Goal: Information Seeking & Learning: Learn about a topic

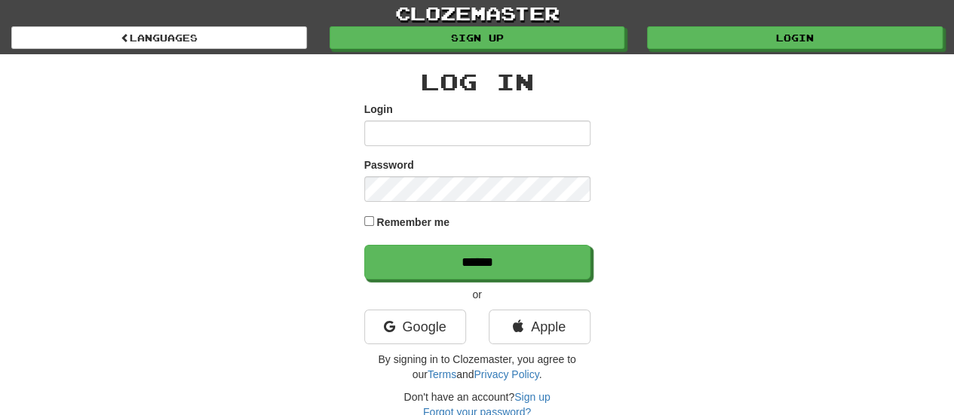
type input "******"
drag, startPoint x: 0, startPoint y: 0, endPoint x: 483, endPoint y: 138, distance: 502.6
click at [483, 138] on input "******" at bounding box center [477, 134] width 226 height 26
click at [701, 204] on div "Log In Login ****** Password Remember me ****** or Google Apple By signing in t…" at bounding box center [477, 244] width 882 height 381
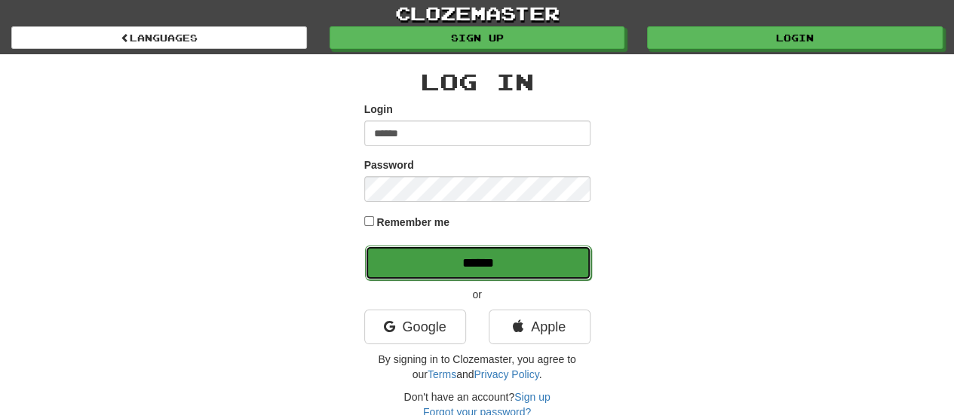
click at [523, 261] on input "******" at bounding box center [478, 263] width 226 height 35
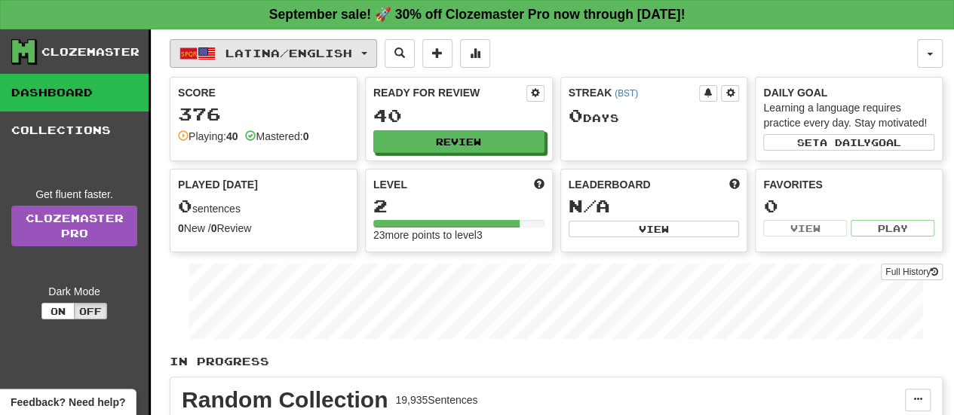
click at [352, 47] on span "Latina / English" at bounding box center [288, 53] width 127 height 13
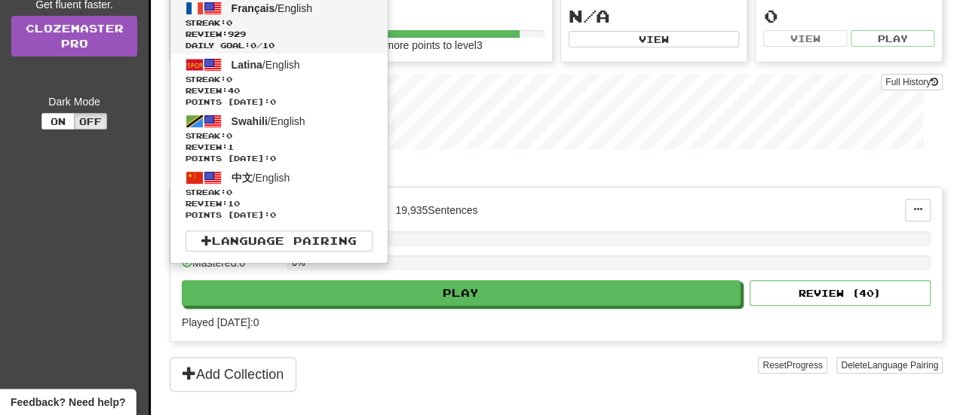
scroll to position [302, 0]
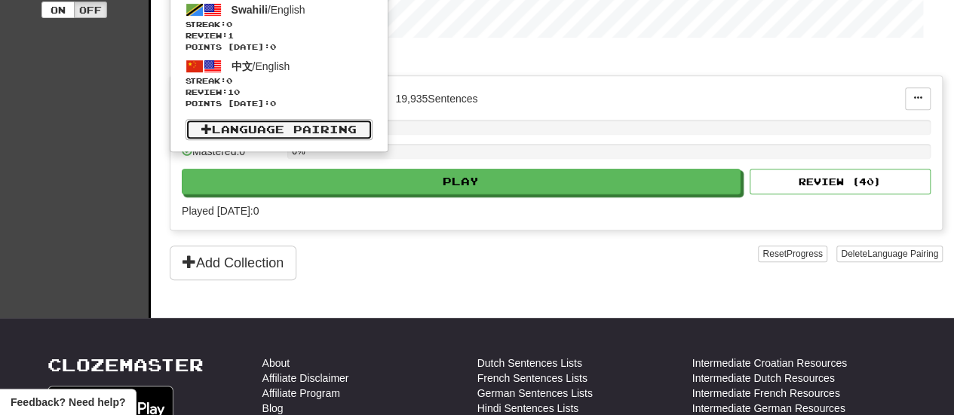
click at [330, 120] on link "Language Pairing" at bounding box center [278, 129] width 187 height 21
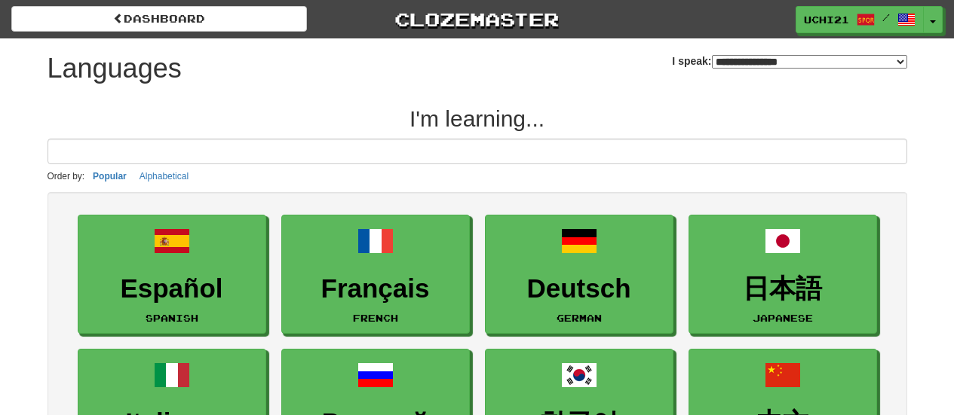
select select "*******"
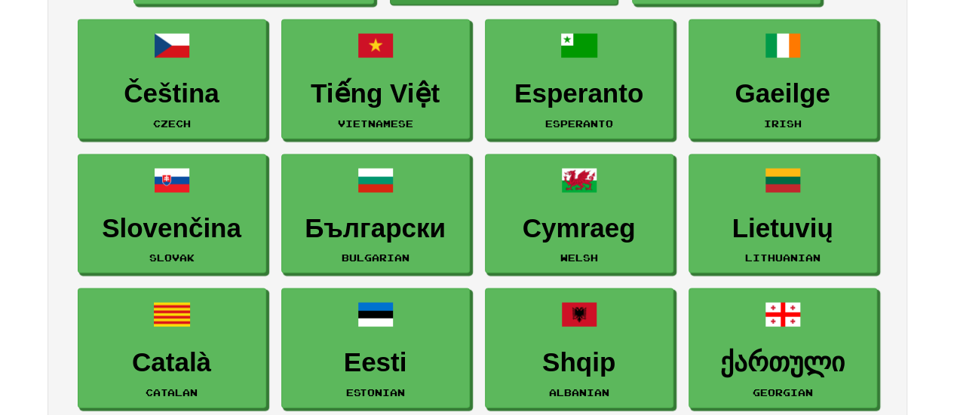
scroll to position [1407, 0]
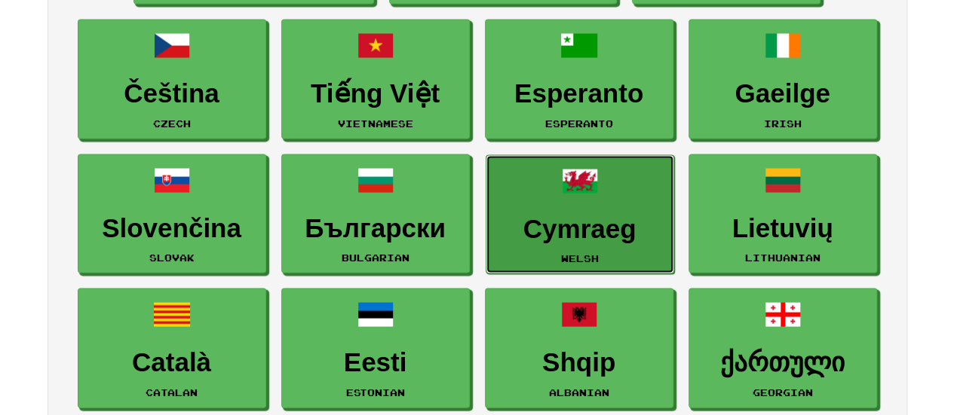
click at [563, 214] on h3 "Cymraeg" at bounding box center [580, 228] width 172 height 29
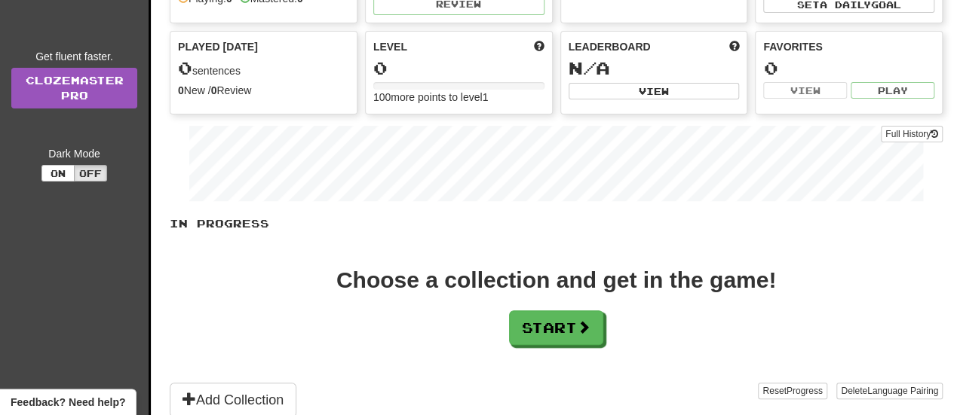
scroll to position [302, 0]
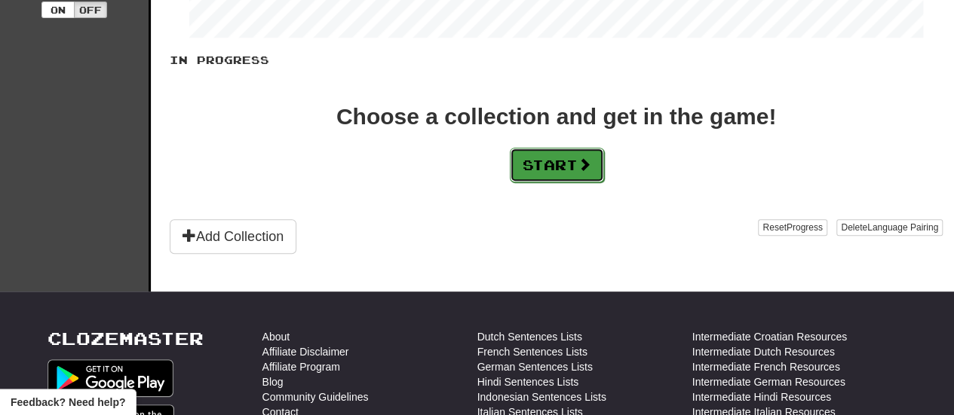
click at [559, 149] on button "Start" at bounding box center [557, 165] width 94 height 35
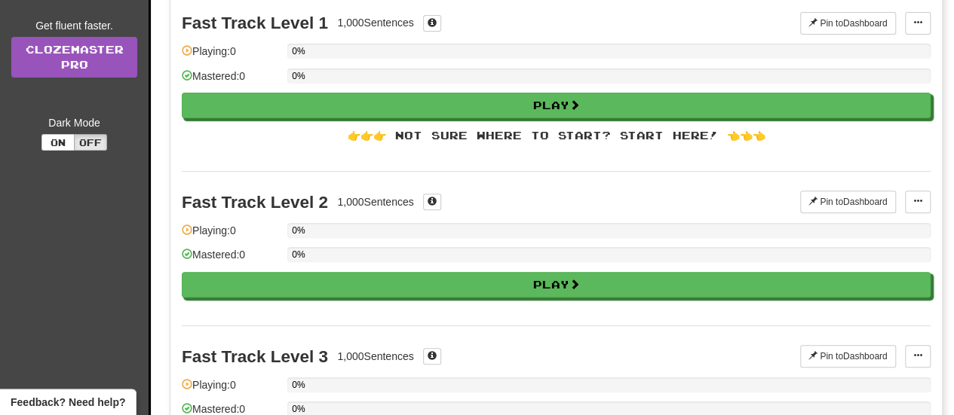
scroll to position [0, 0]
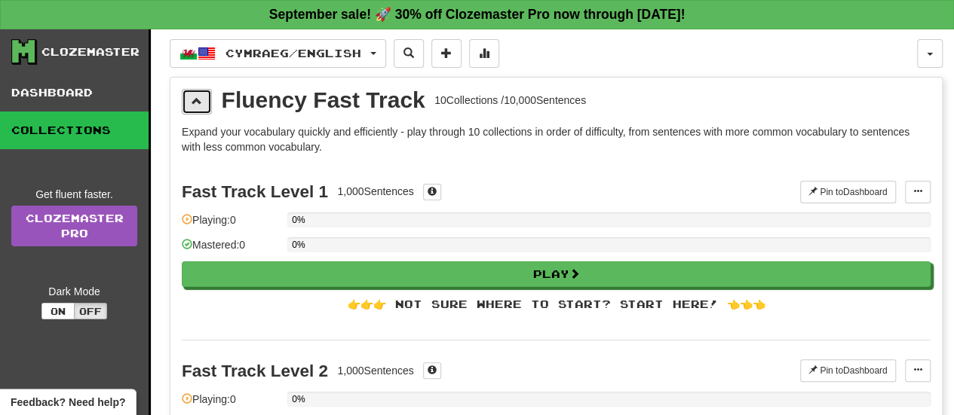
click at [198, 96] on span at bounding box center [197, 101] width 11 height 11
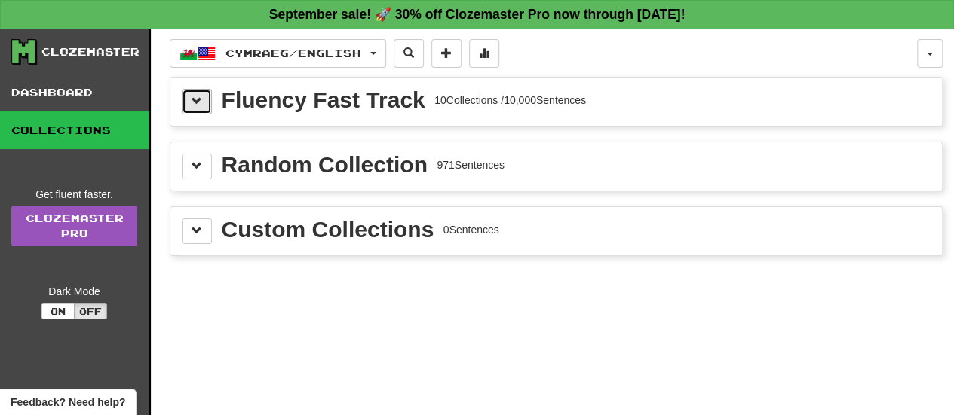
click at [195, 90] on button at bounding box center [197, 102] width 30 height 26
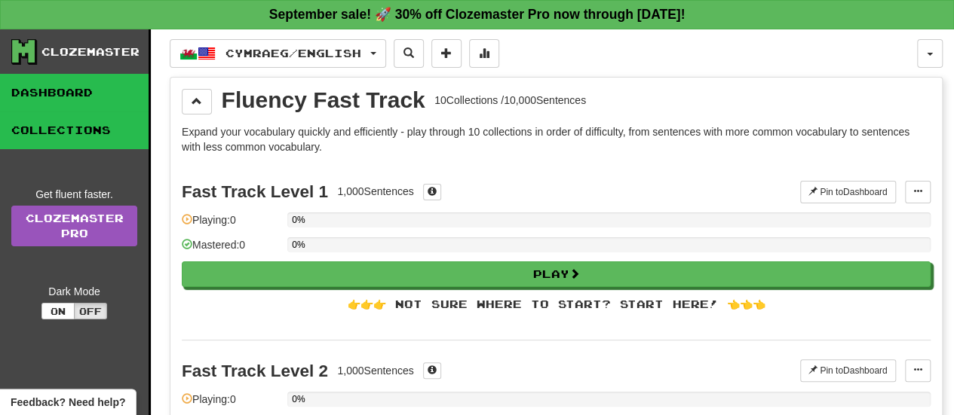
click at [104, 89] on link "Dashboard" at bounding box center [74, 93] width 149 height 38
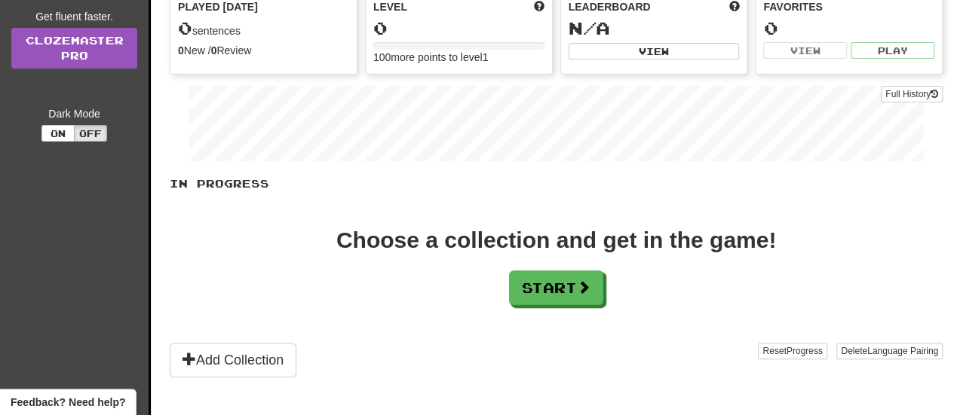
scroll to position [201, 0]
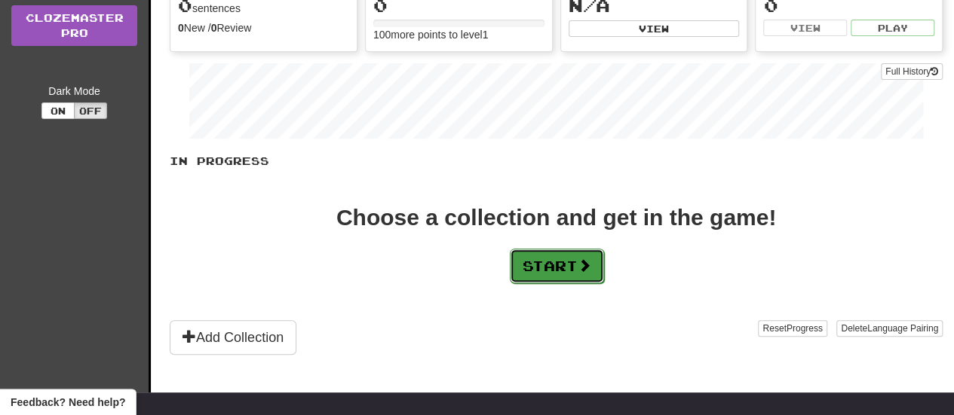
click at [550, 259] on button "Start" at bounding box center [557, 266] width 94 height 35
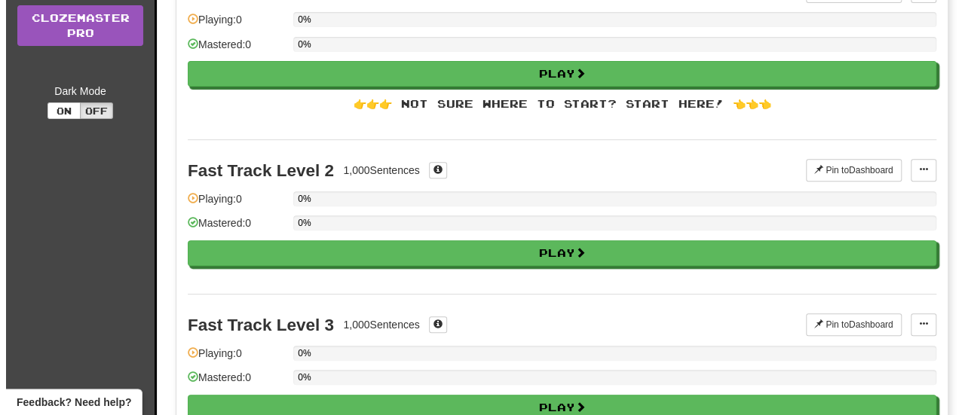
scroll to position [0, 0]
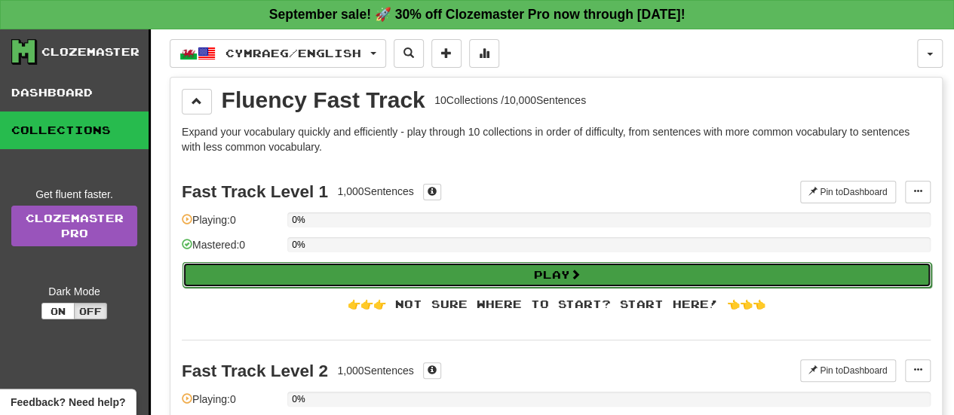
click at [467, 271] on button "Play" at bounding box center [556, 275] width 749 height 26
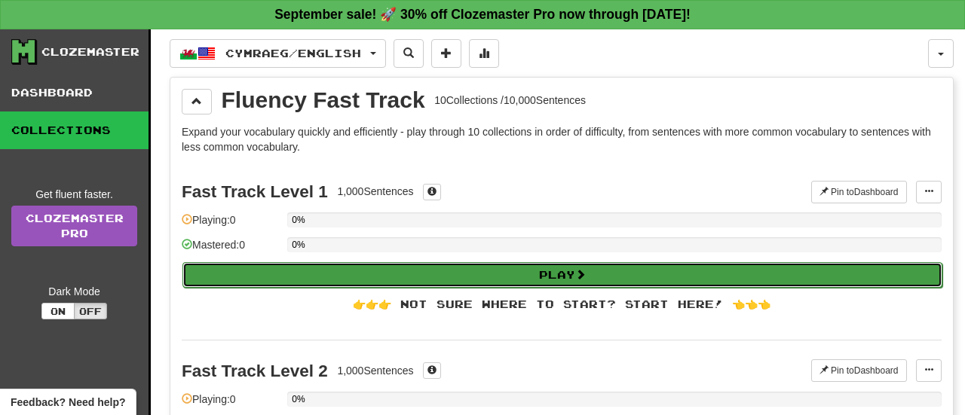
select select "**"
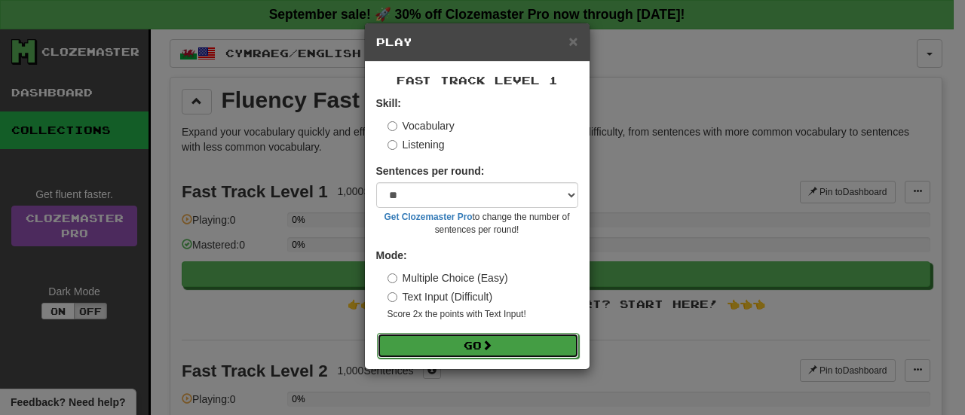
click at [462, 336] on button "Go" at bounding box center [478, 346] width 202 height 26
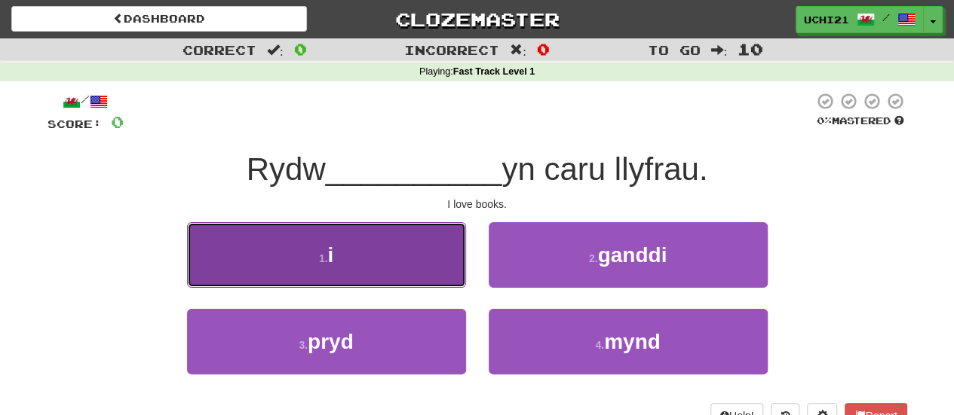
click at [373, 256] on button "1 . i" at bounding box center [326, 255] width 279 height 66
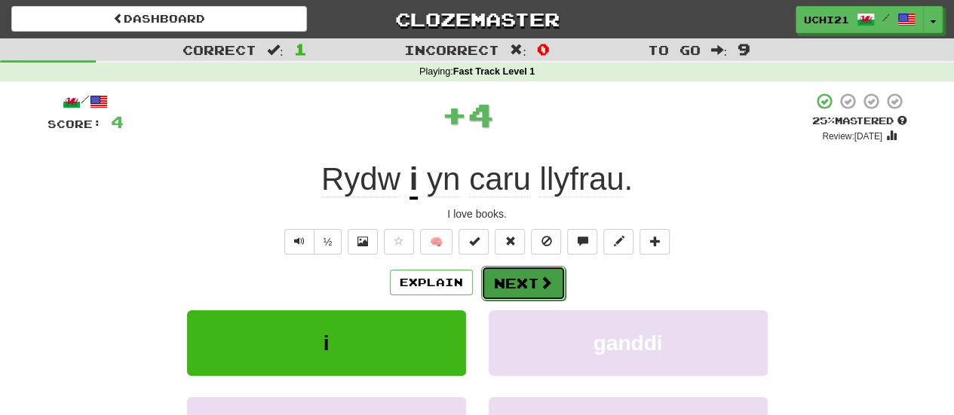
click at [515, 282] on button "Next" at bounding box center [523, 283] width 84 height 35
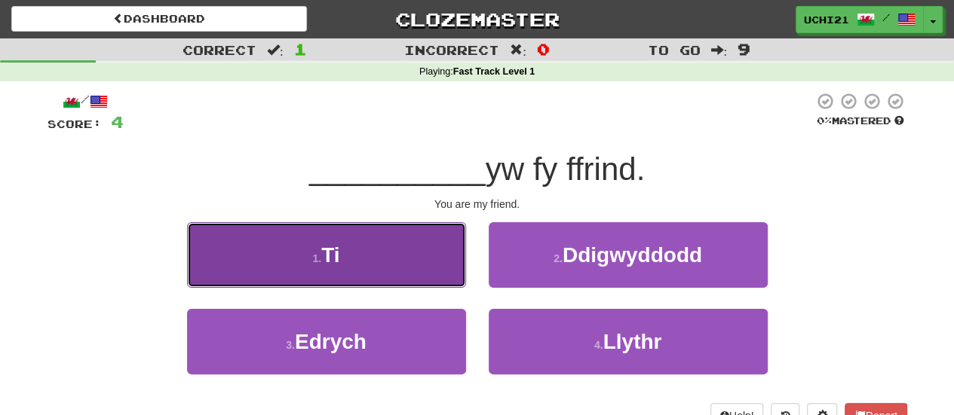
click at [415, 273] on button "1 . Ti" at bounding box center [326, 255] width 279 height 66
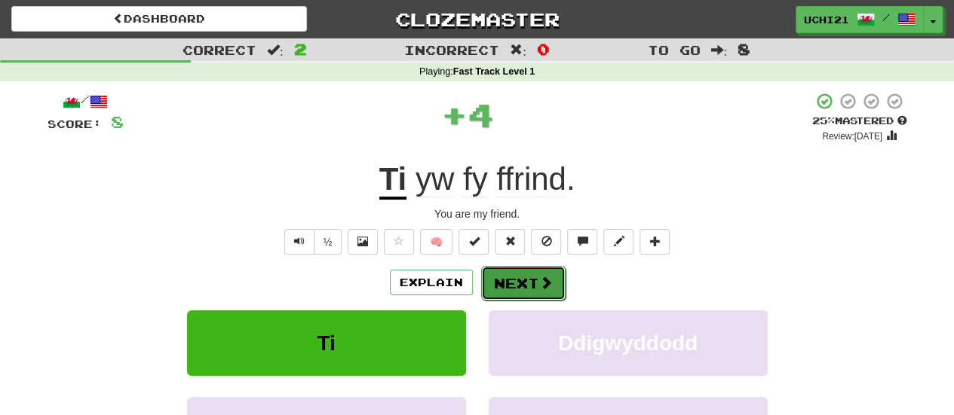
click at [520, 266] on button "Next" at bounding box center [523, 283] width 84 height 35
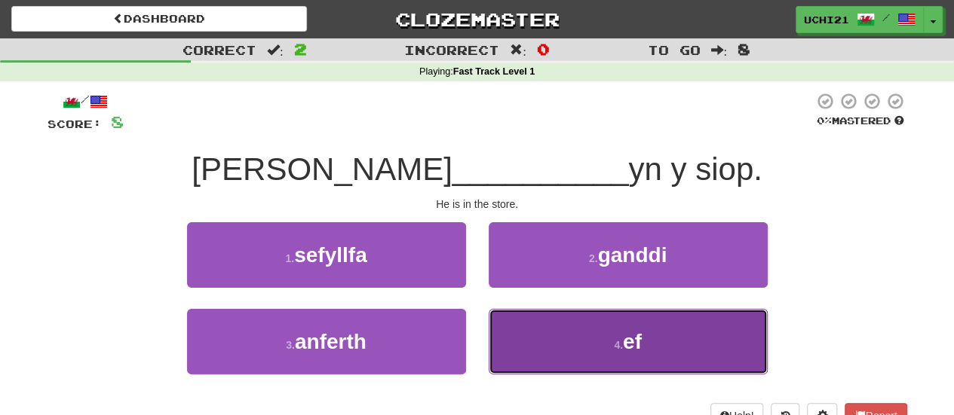
click at [578, 333] on button "4 . ef" at bounding box center [628, 342] width 279 height 66
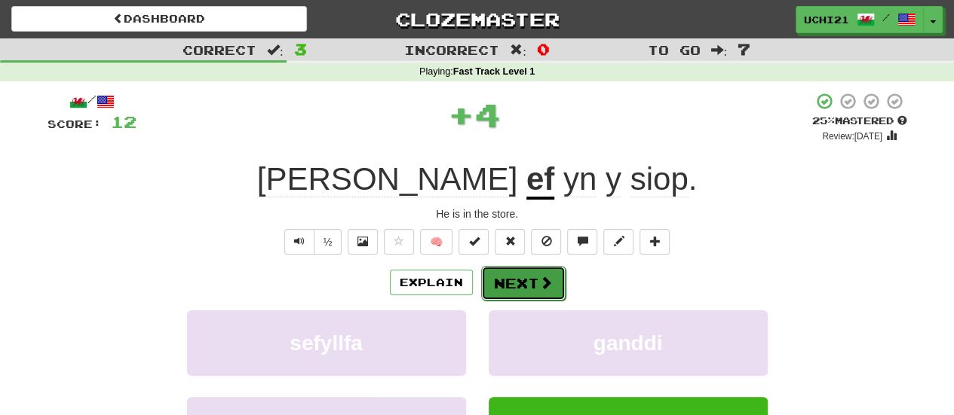
click at [524, 276] on button "Next" at bounding box center [523, 283] width 84 height 35
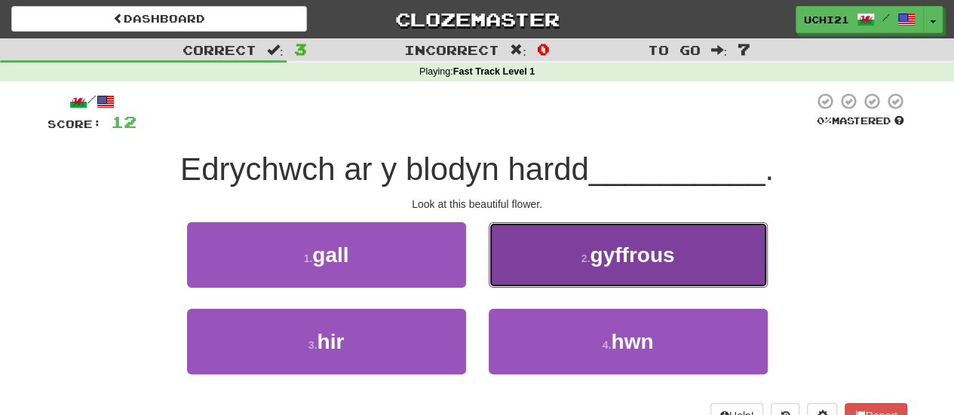
click at [541, 262] on button "2 . gyffrous" at bounding box center [628, 255] width 279 height 66
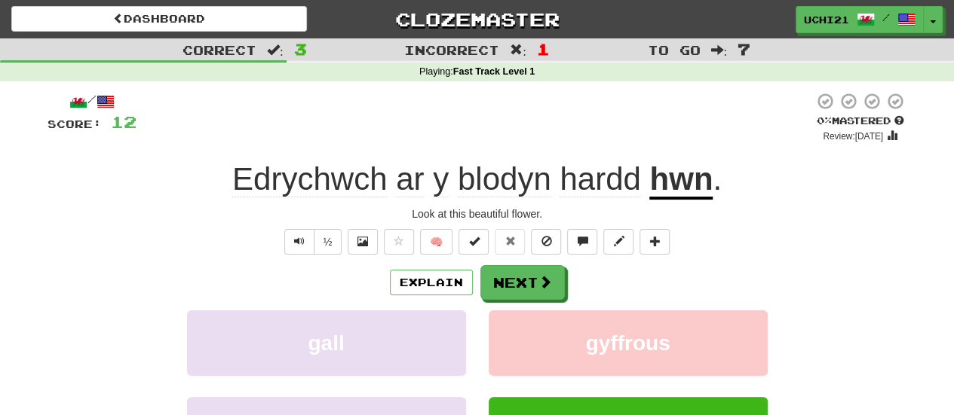
click at [681, 179] on u "hwn" at bounding box center [680, 180] width 63 height 38
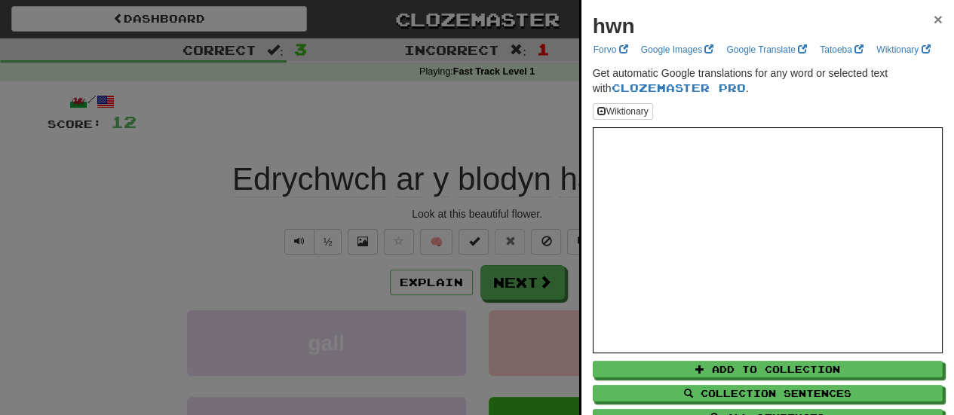
click at [933, 17] on span "×" at bounding box center [937, 19] width 9 height 17
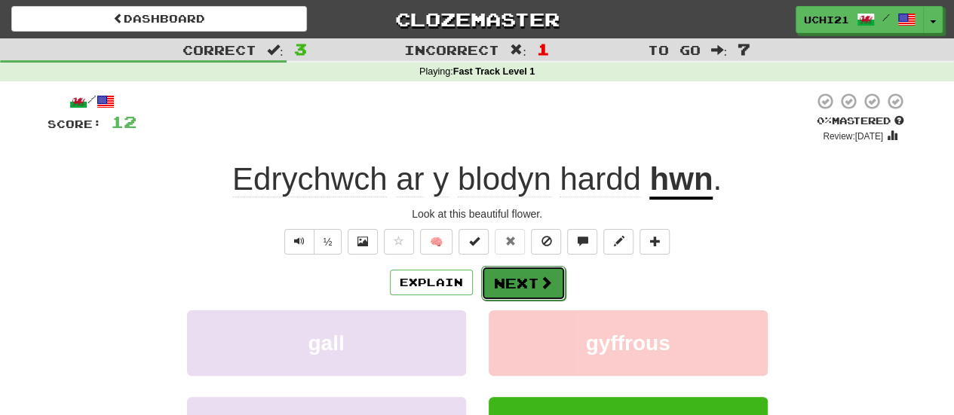
click at [543, 281] on span at bounding box center [546, 283] width 14 height 14
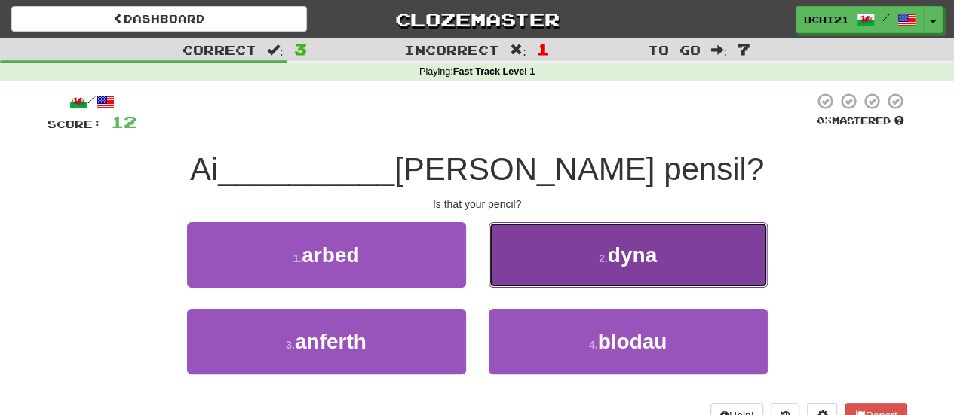
click at [627, 270] on button "2 . dyna" at bounding box center [628, 255] width 279 height 66
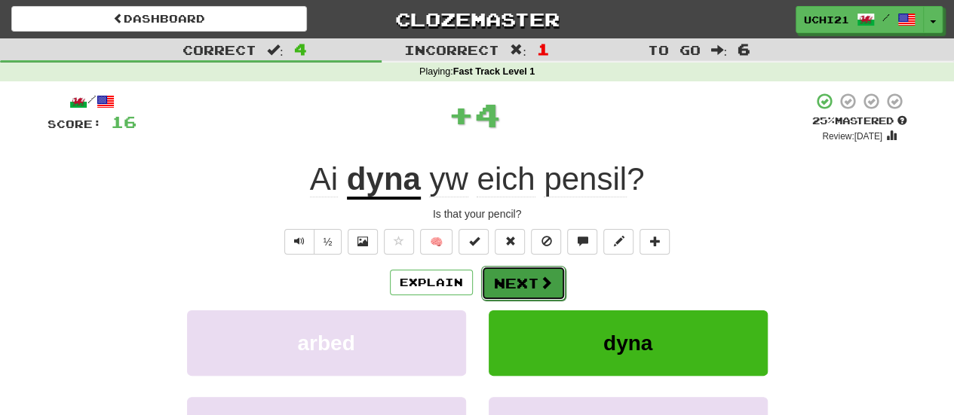
click at [541, 285] on span at bounding box center [546, 283] width 14 height 14
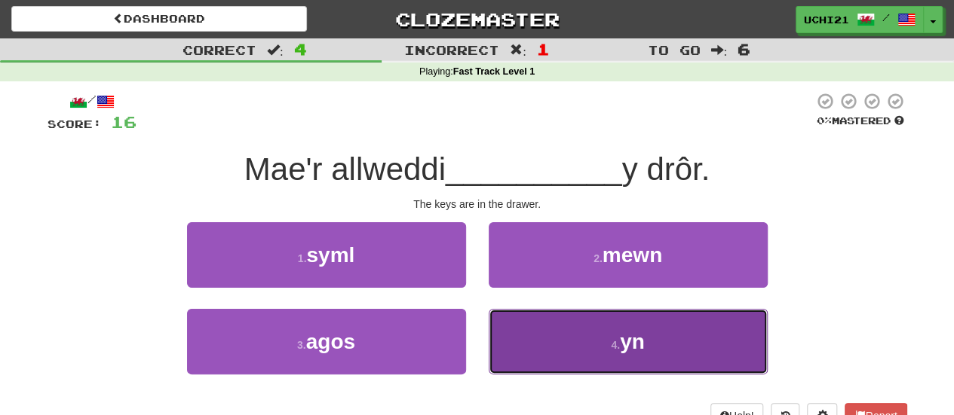
click at [565, 334] on button "4 . yn" at bounding box center [628, 342] width 279 height 66
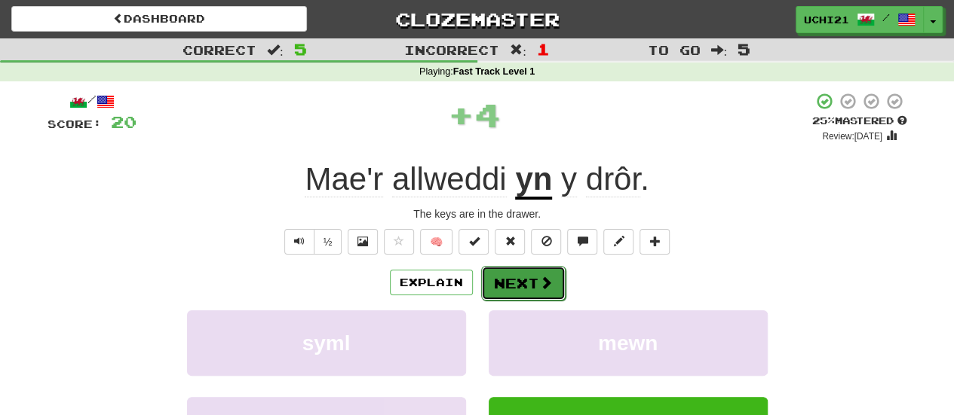
click at [536, 276] on button "Next" at bounding box center [523, 283] width 84 height 35
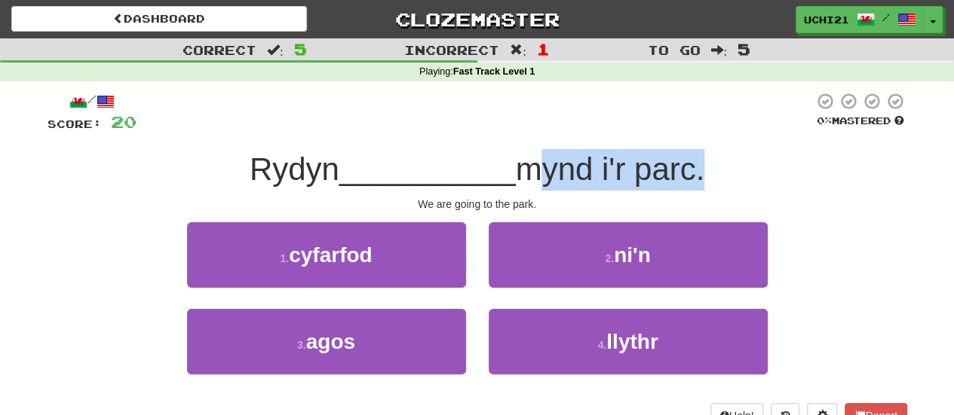
drag, startPoint x: 528, startPoint y: 174, endPoint x: 700, endPoint y: 154, distance: 173.1
click at [700, 154] on span "mynd i'r parc." at bounding box center [609, 169] width 189 height 35
click at [690, 131] on div at bounding box center [690, 131] width 0 height 0
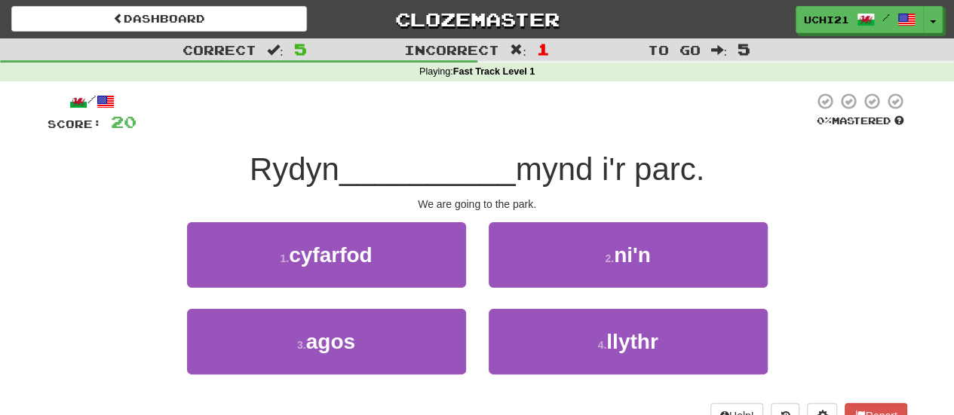
click at [745, 143] on div "/ Score: 20 0 % Mastered Rydyn __________ mynd i'r parc. We are going to the pa…" at bounding box center [478, 260] width 860 height 337
click at [611, 218] on div "/ Score: 20 0 % Mastered Rydyn __________ mynd i'r parc. We are going to the pa…" at bounding box center [478, 260] width 860 height 337
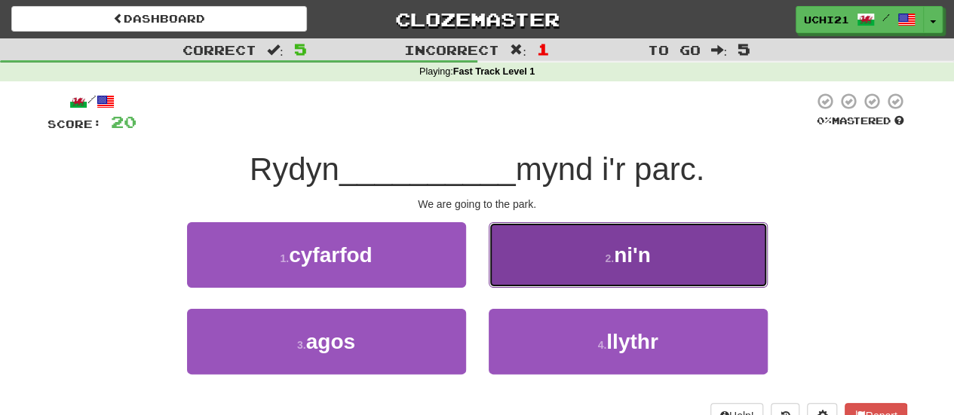
click at [617, 241] on button "2 . ni'n" at bounding box center [628, 255] width 279 height 66
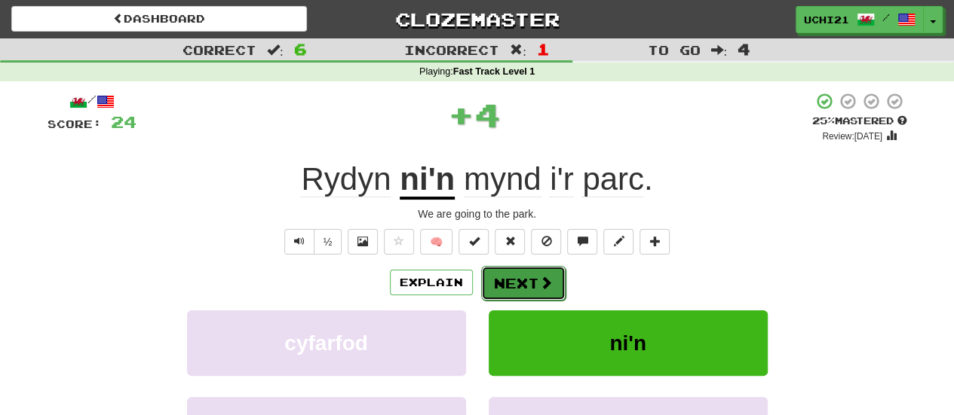
click at [539, 283] on span at bounding box center [546, 283] width 14 height 14
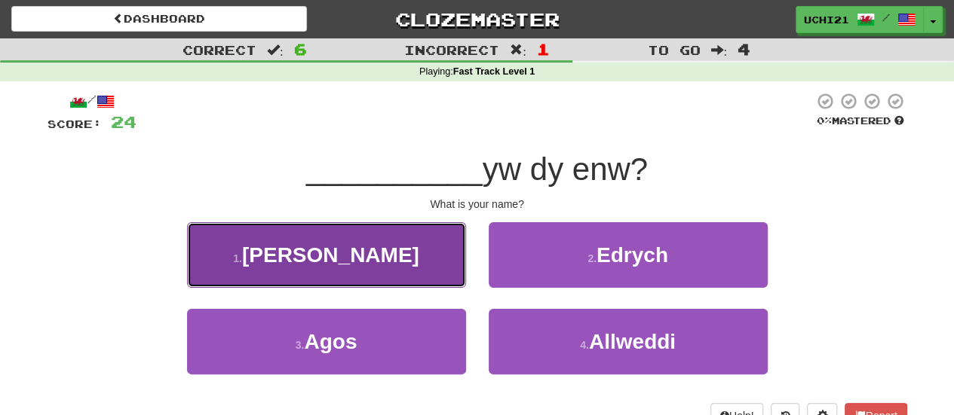
click at [443, 266] on button "1 . Beth" at bounding box center [326, 255] width 279 height 66
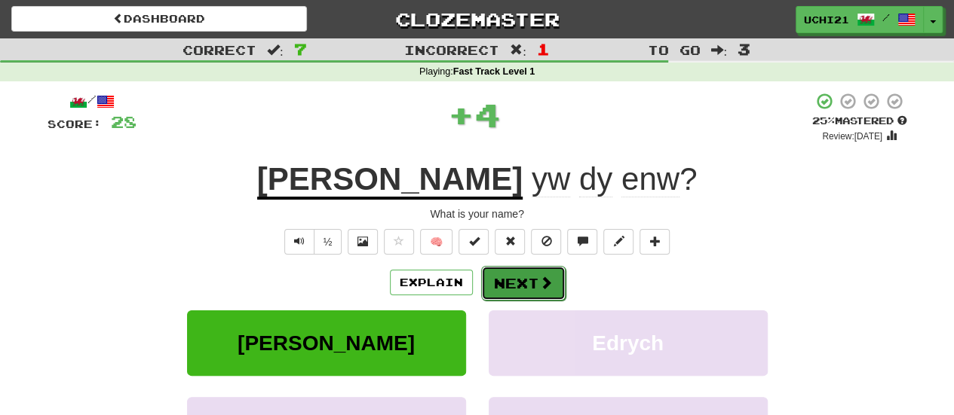
click at [529, 272] on button "Next" at bounding box center [523, 283] width 84 height 35
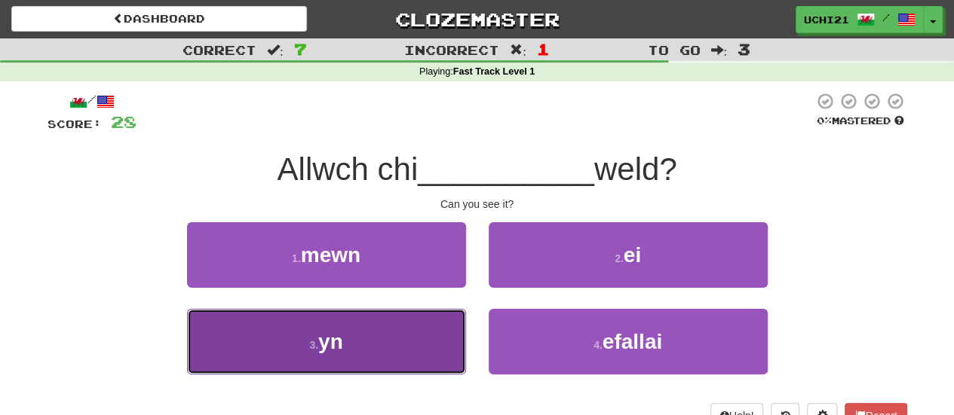
click at [422, 339] on button "3 . yn" at bounding box center [326, 342] width 279 height 66
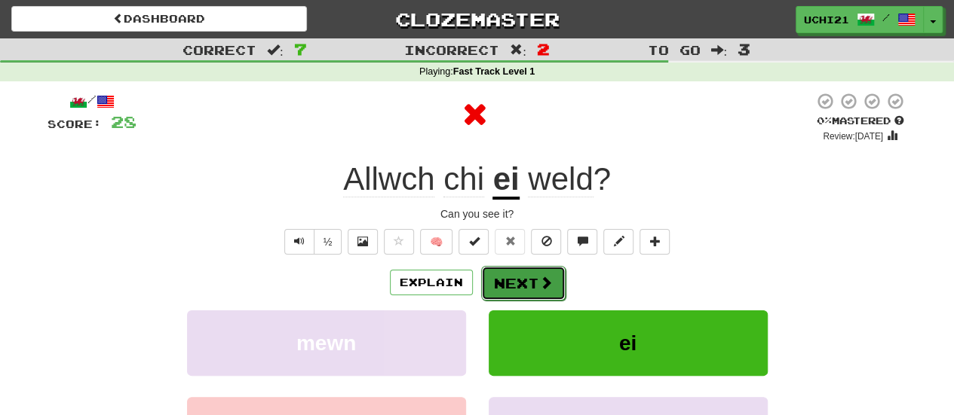
click at [517, 285] on button "Next" at bounding box center [523, 283] width 84 height 35
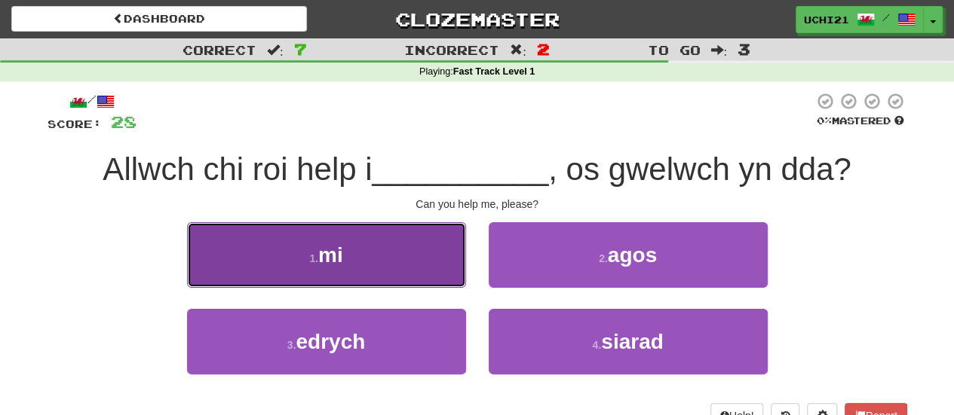
click at [449, 280] on button "1 . mi" at bounding box center [326, 255] width 279 height 66
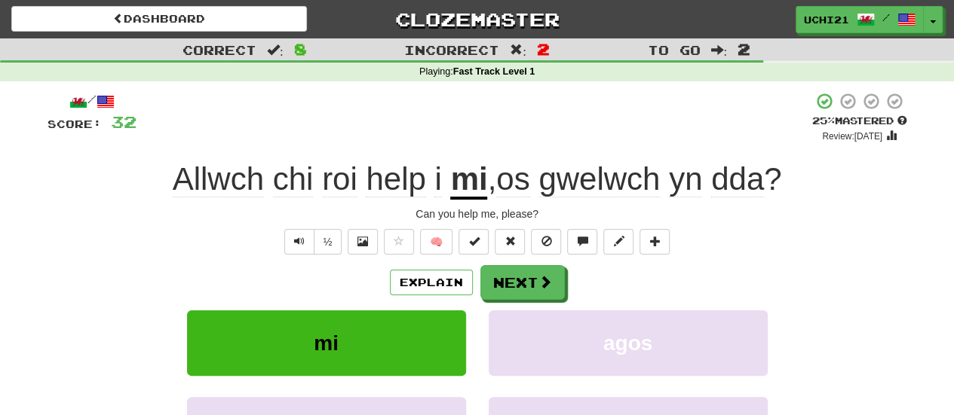
click at [577, 179] on span "gwelwch" at bounding box center [598, 179] width 121 height 36
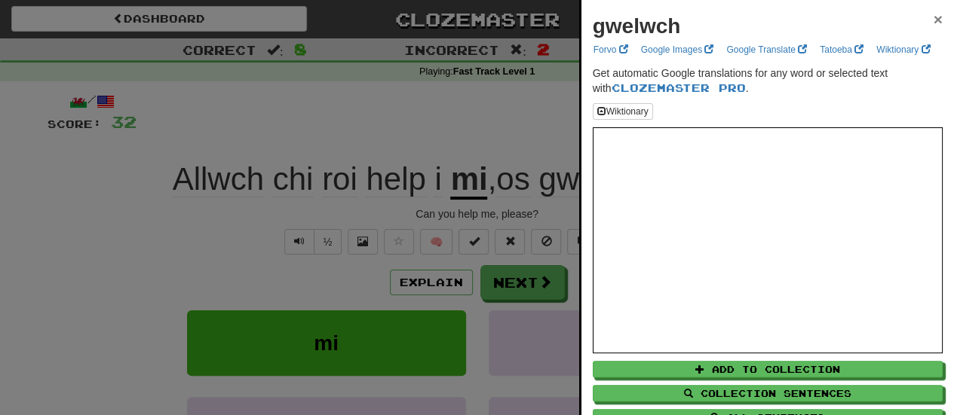
click at [933, 12] on span "×" at bounding box center [937, 19] width 9 height 17
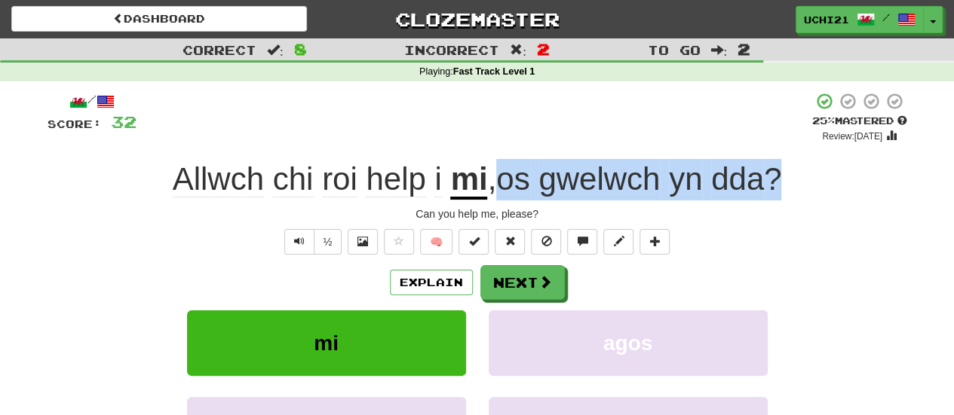
drag, startPoint x: 506, startPoint y: 170, endPoint x: 807, endPoint y: 177, distance: 300.9
click at [807, 177] on div "Allwch chi roi help i mi , os gwelwch yn dda ?" at bounding box center [478, 179] width 860 height 41
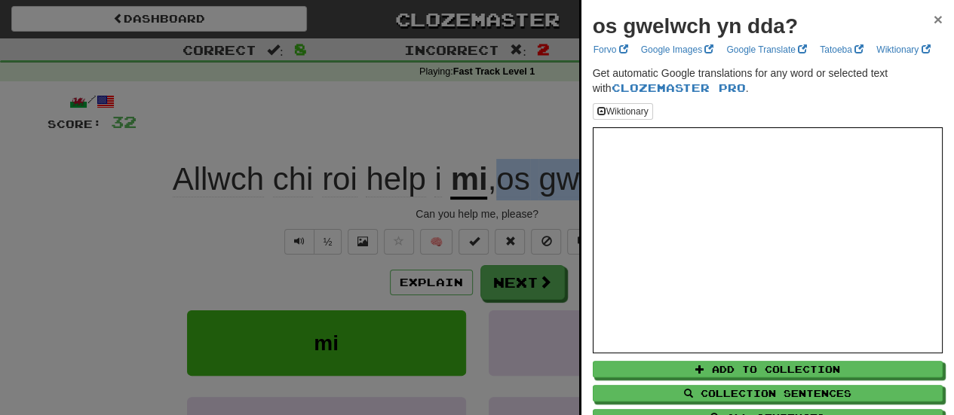
click at [933, 21] on span "×" at bounding box center [937, 19] width 9 height 17
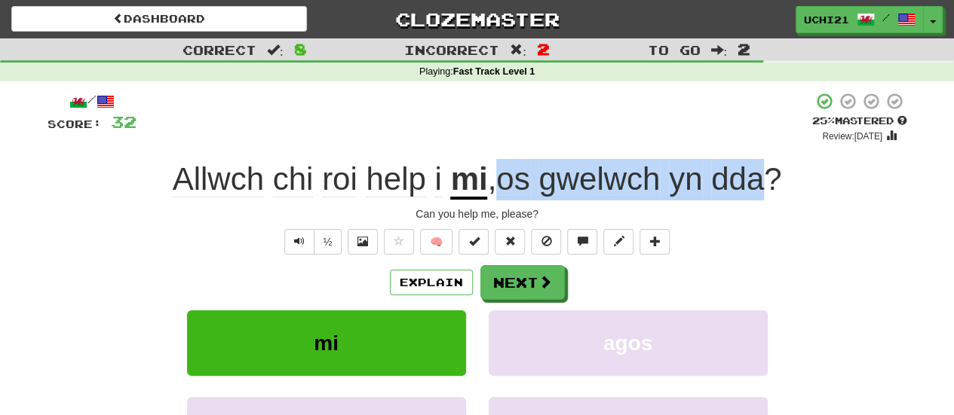
drag, startPoint x: 502, startPoint y: 170, endPoint x: 774, endPoint y: 170, distance: 272.2
click at [774, 170] on span ", os gwelwch yn dda ?" at bounding box center [634, 179] width 294 height 36
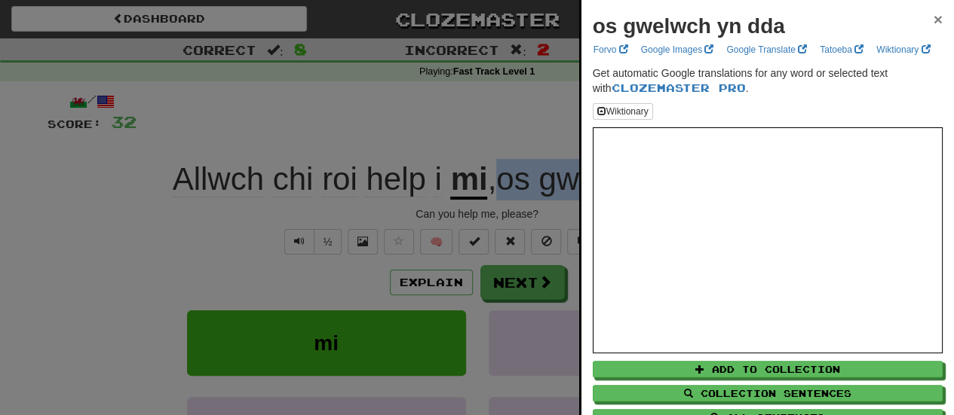
drag, startPoint x: 716, startPoint y: 170, endPoint x: 921, endPoint y: 17, distance: 256.1
click at [933, 17] on span "×" at bounding box center [937, 19] width 9 height 17
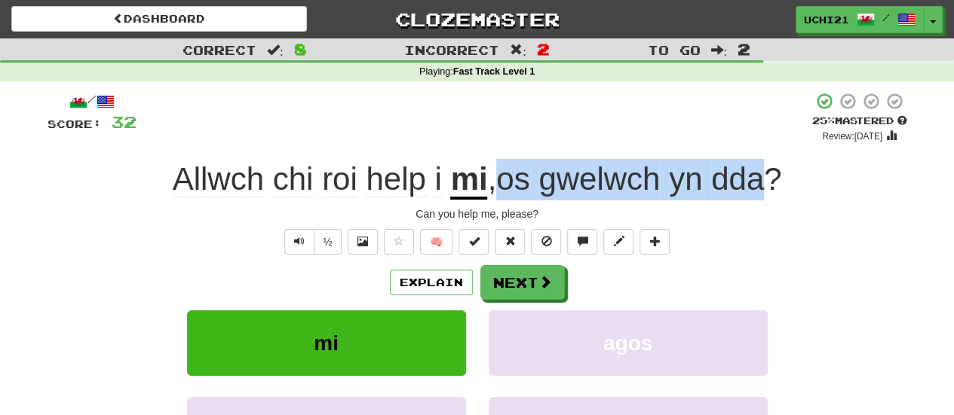
drag, startPoint x: 498, startPoint y: 178, endPoint x: 777, endPoint y: 174, distance: 279.0
click at [777, 174] on span ", os gwelwch yn dda ?" at bounding box center [634, 179] width 294 height 36
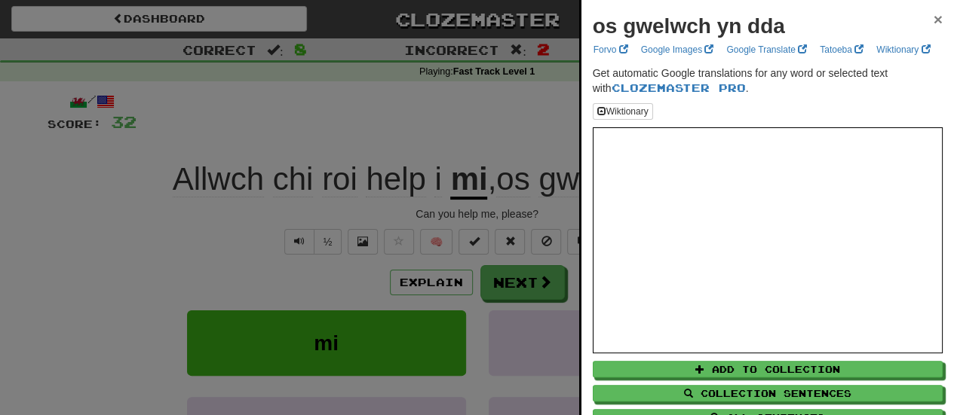
click at [933, 22] on span "×" at bounding box center [937, 19] width 9 height 17
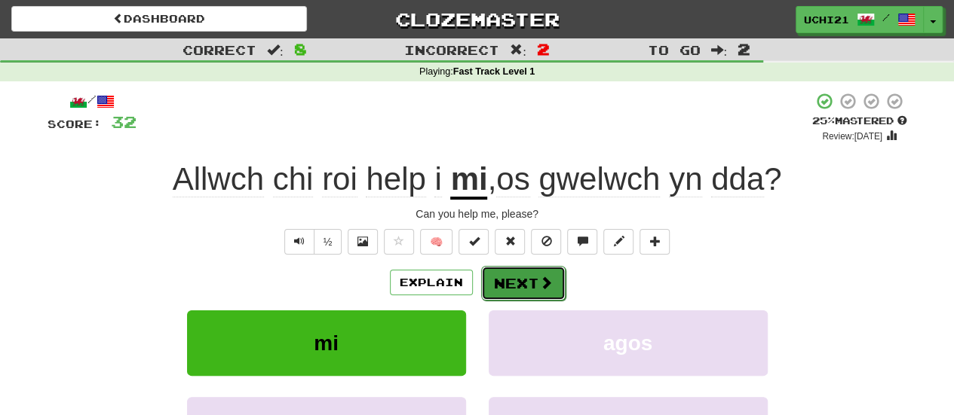
click at [542, 292] on button "Next" at bounding box center [523, 283] width 84 height 35
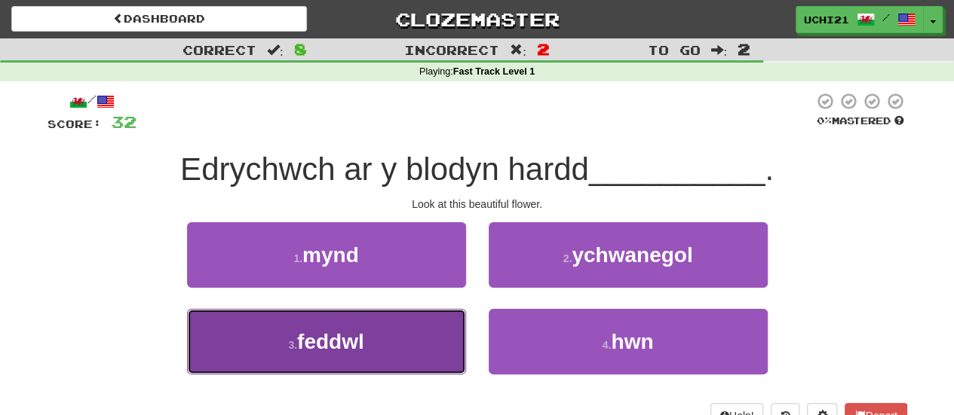
click at [397, 363] on button "3 . feddwl" at bounding box center [326, 342] width 279 height 66
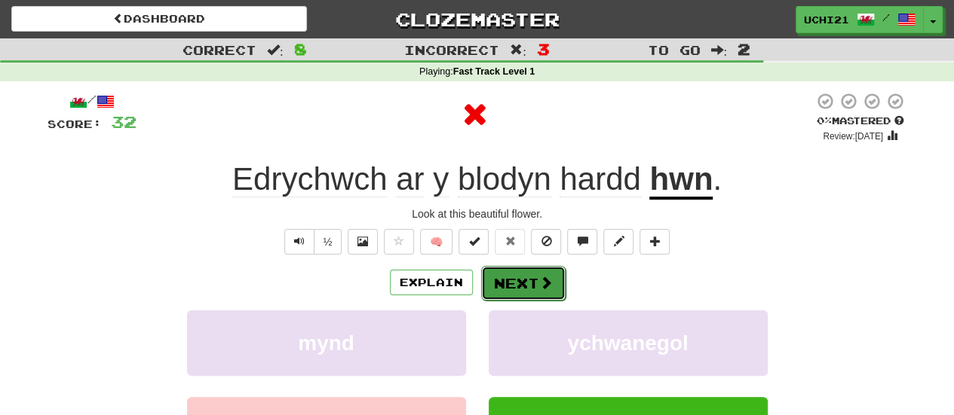
click at [529, 276] on button "Next" at bounding box center [523, 283] width 84 height 35
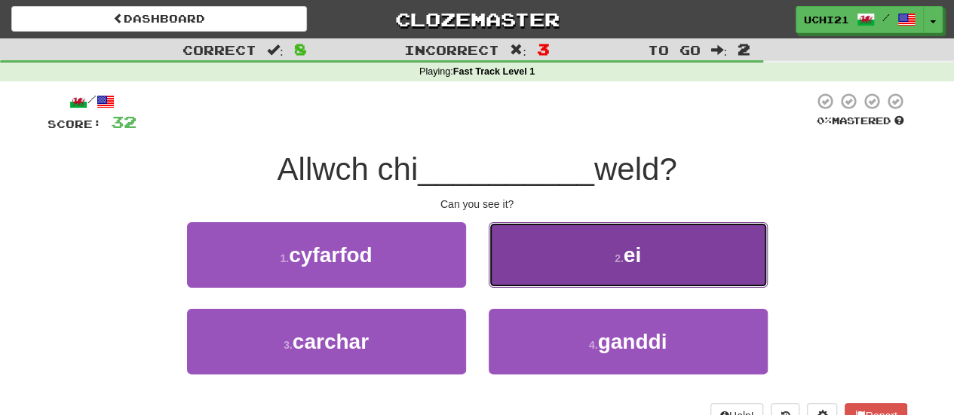
click at [568, 272] on button "2 . ei" at bounding box center [628, 255] width 279 height 66
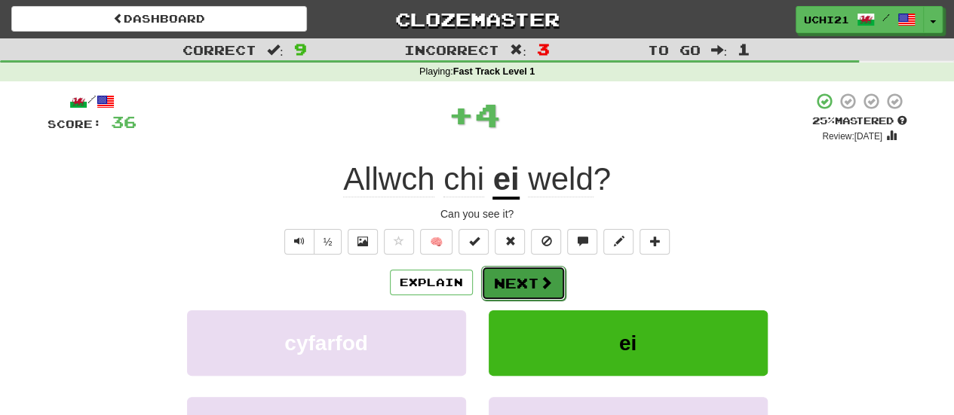
click at [523, 293] on button "Next" at bounding box center [523, 283] width 84 height 35
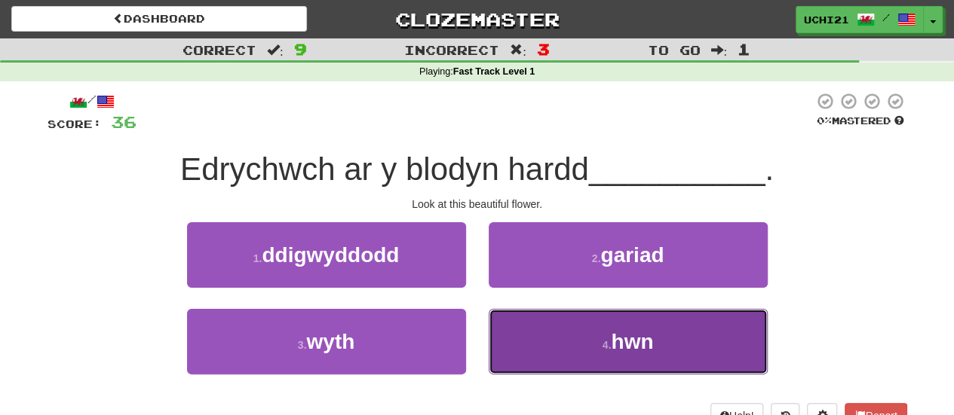
click at [524, 336] on button "4 . hwn" at bounding box center [628, 342] width 279 height 66
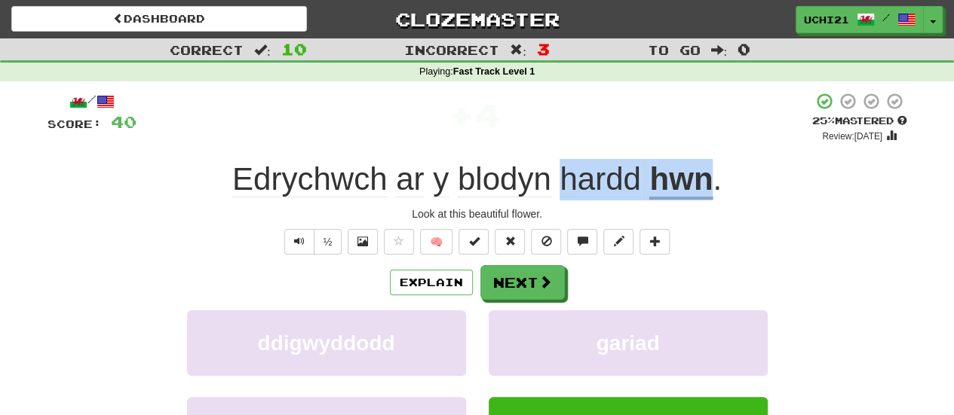
drag, startPoint x: 558, startPoint y: 179, endPoint x: 711, endPoint y: 189, distance: 153.4
click at [711, 189] on div "Edrychwch ar y blodyn hardd hwn ." at bounding box center [478, 179] width 860 height 41
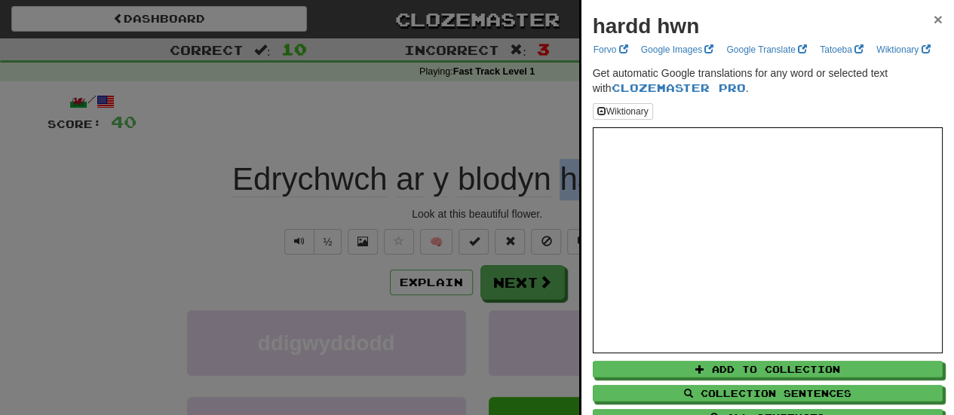
click at [933, 17] on span "×" at bounding box center [937, 19] width 9 height 17
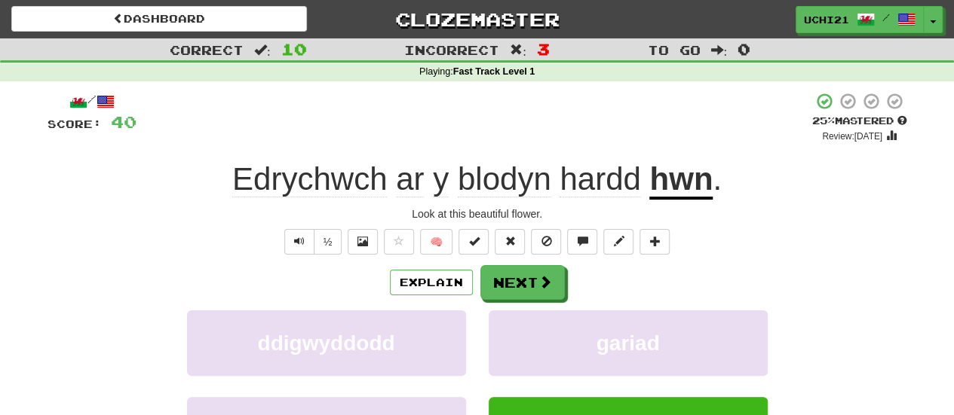
click at [857, 242] on div "½ 🧠" at bounding box center [478, 242] width 860 height 26
click at [539, 276] on span at bounding box center [546, 283] width 14 height 14
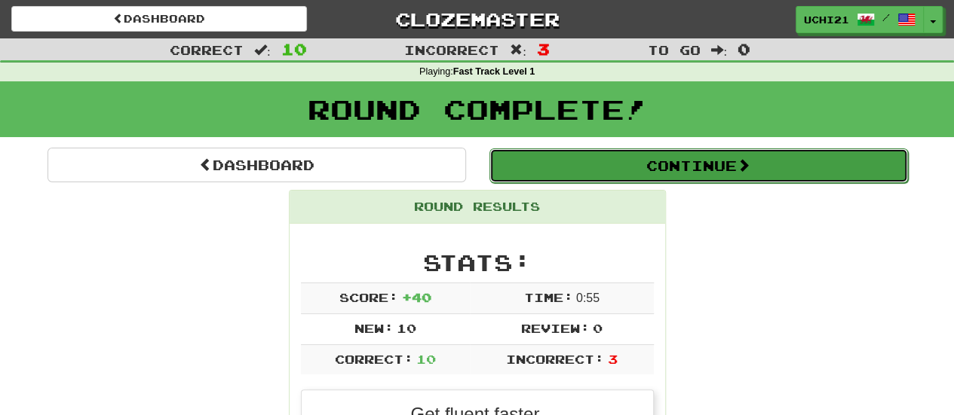
click at [689, 171] on button "Continue" at bounding box center [698, 166] width 418 height 35
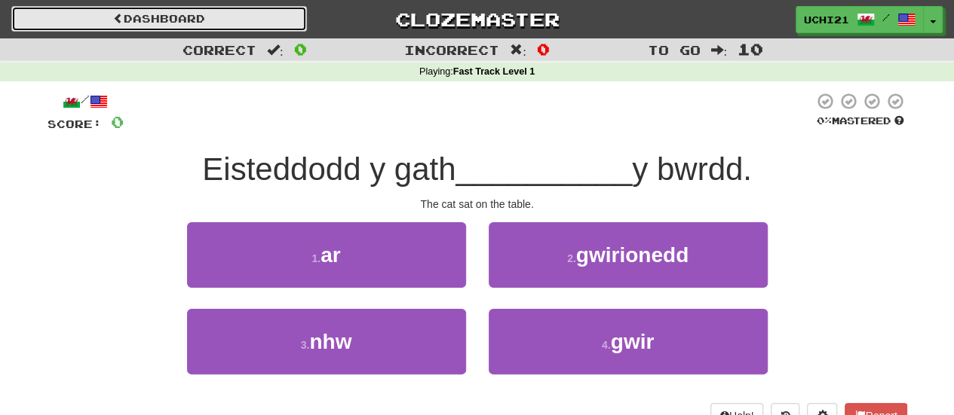
click at [237, 14] on link "Dashboard" at bounding box center [159, 19] width 296 height 26
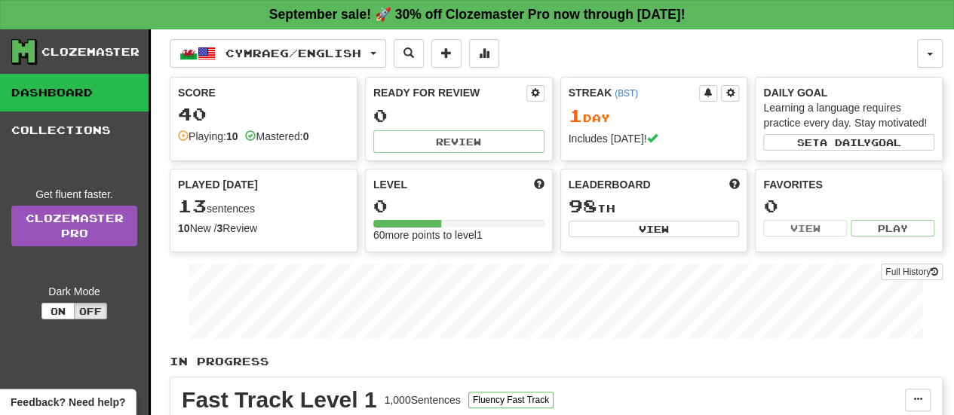
click at [82, 54] on div "Clozemaster" at bounding box center [90, 51] width 98 height 15
